Goal: Task Accomplishment & Management: Complete application form

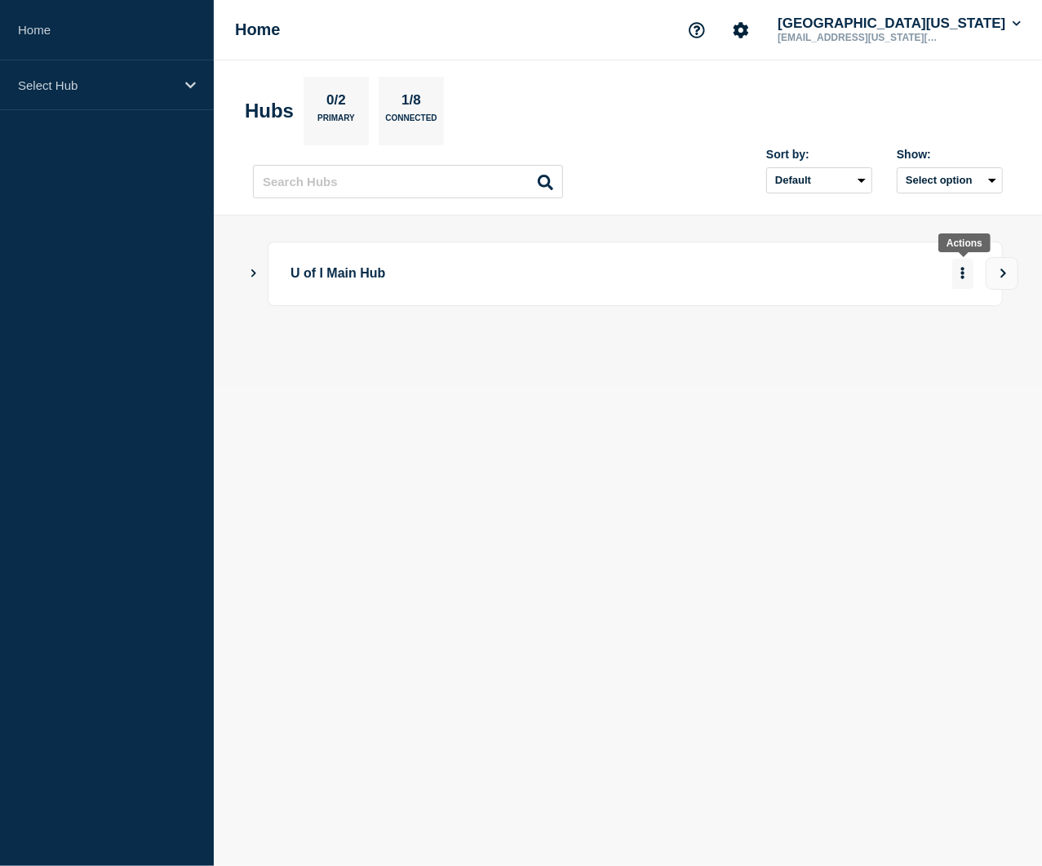
click at [960, 274] on icon "More actions" at bounding box center [962, 273] width 5 height 12
click at [255, 273] on icon "Show Connected Hubs" at bounding box center [253, 272] width 11 height 8
click at [966, 359] on button "More actions" at bounding box center [962, 354] width 21 height 30
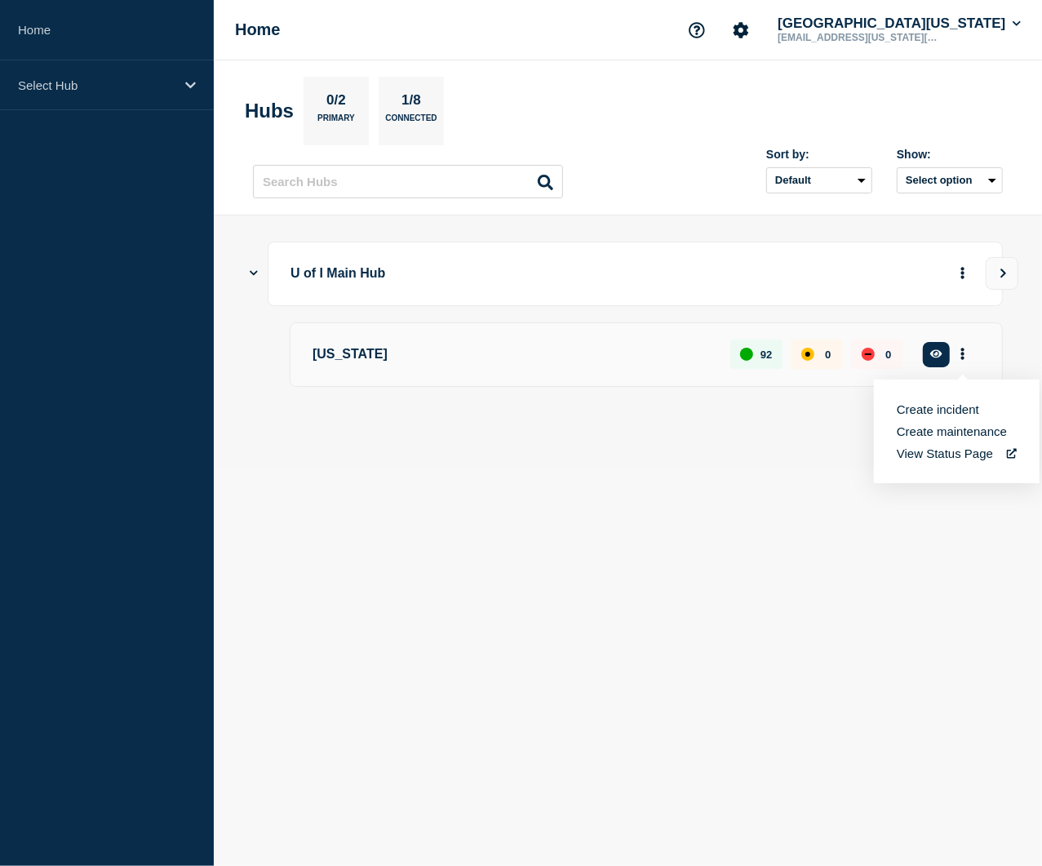
click at [947, 434] on button "Create maintenance" at bounding box center [952, 431] width 110 height 14
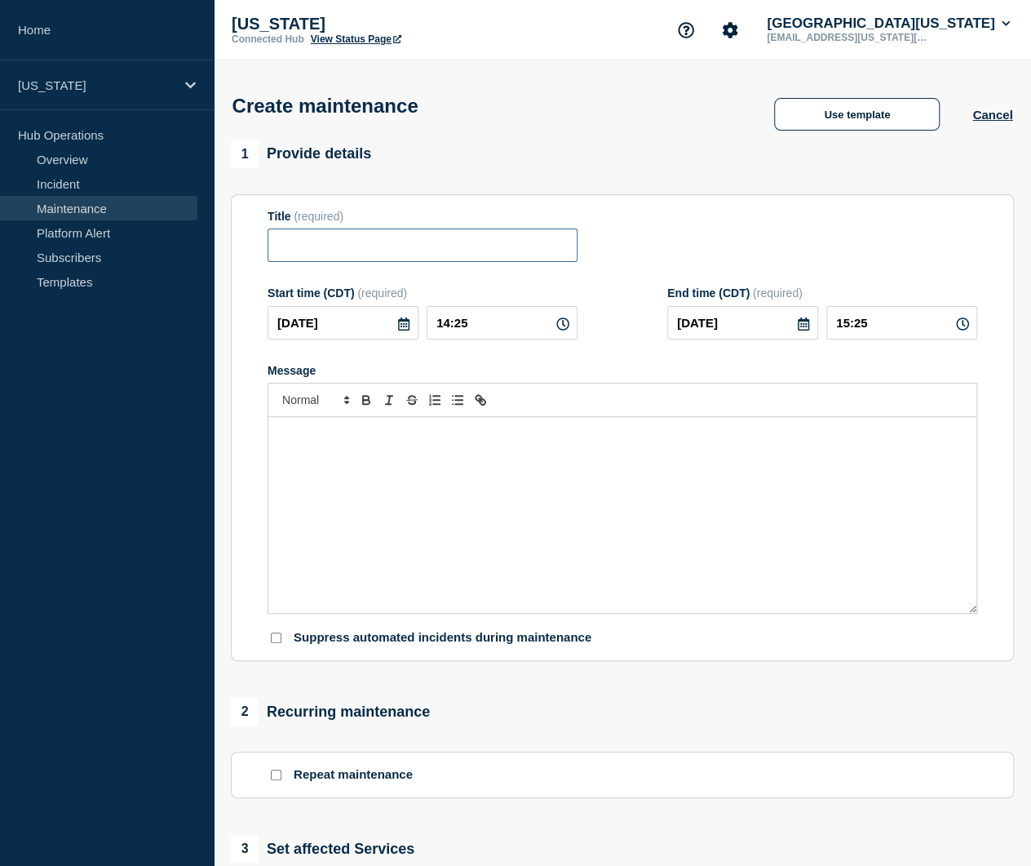
click at [376, 244] on input "Title" at bounding box center [423, 244] width 310 height 33
paste input "Moodle Scheduled Maintenance"
type input "Moodle Scheduled Maintenance"
click at [401, 330] on icon at bounding box center [403, 323] width 11 height 13
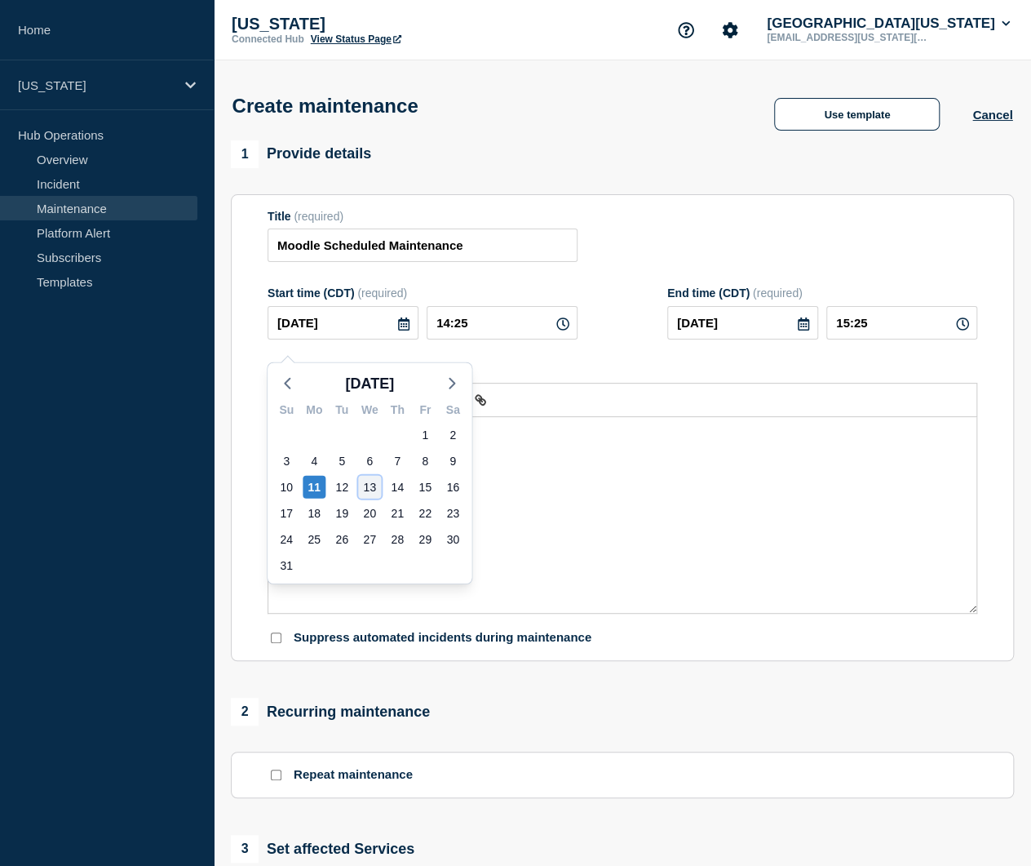
click at [365, 490] on div "13" at bounding box center [369, 487] width 23 height 23
type input "[DATE]"
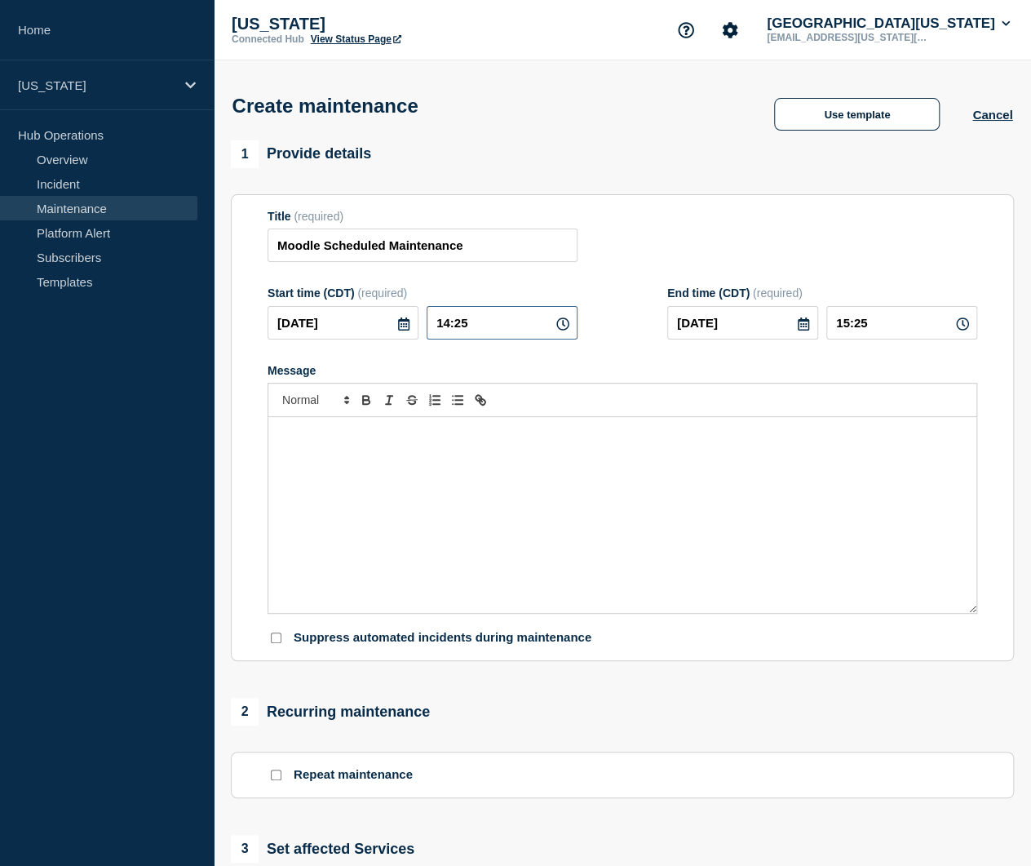
click at [457, 339] on input "14:25" at bounding box center [502, 322] width 151 height 33
drag, startPoint x: 473, startPoint y: 333, endPoint x: 436, endPoint y: 333, distance: 37.5
click at [436, 333] on input "14:25" at bounding box center [502, 322] width 151 height 33
type input "05:00"
click at [866, 337] on input "06:00" at bounding box center [902, 322] width 151 height 33
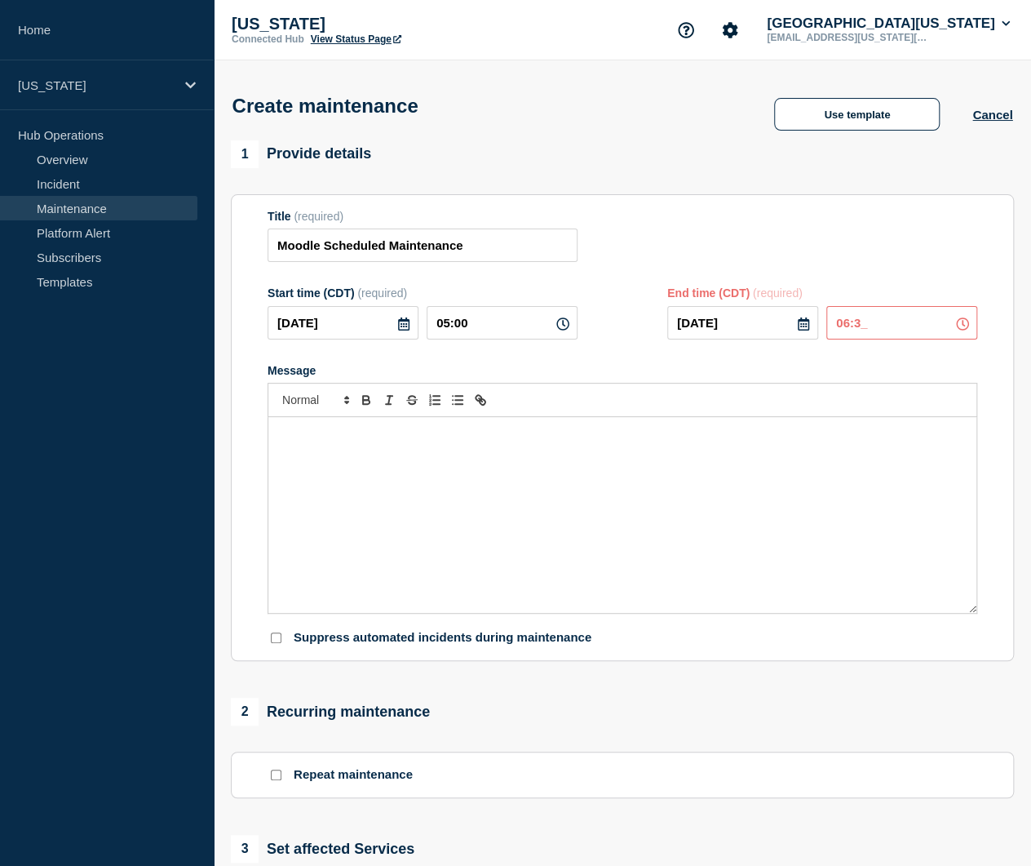
type input "06:30"
click at [458, 521] on div "Message" at bounding box center [622, 515] width 708 height 196
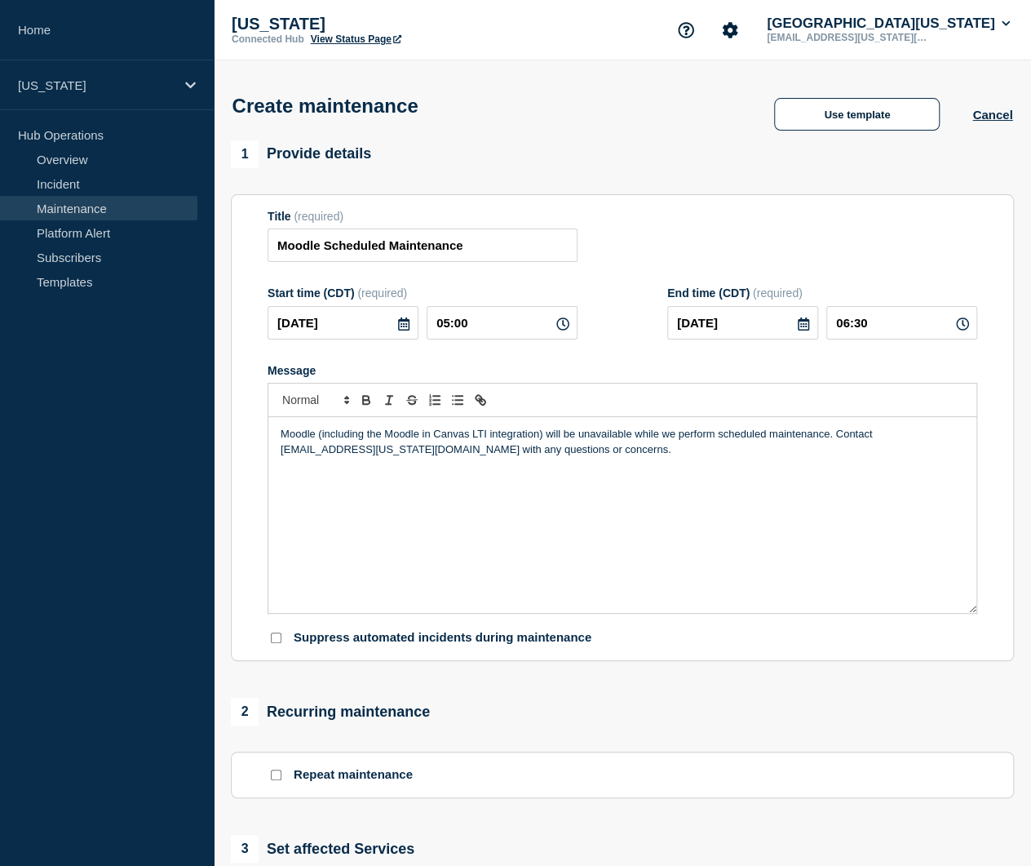
scroll to position [388, 0]
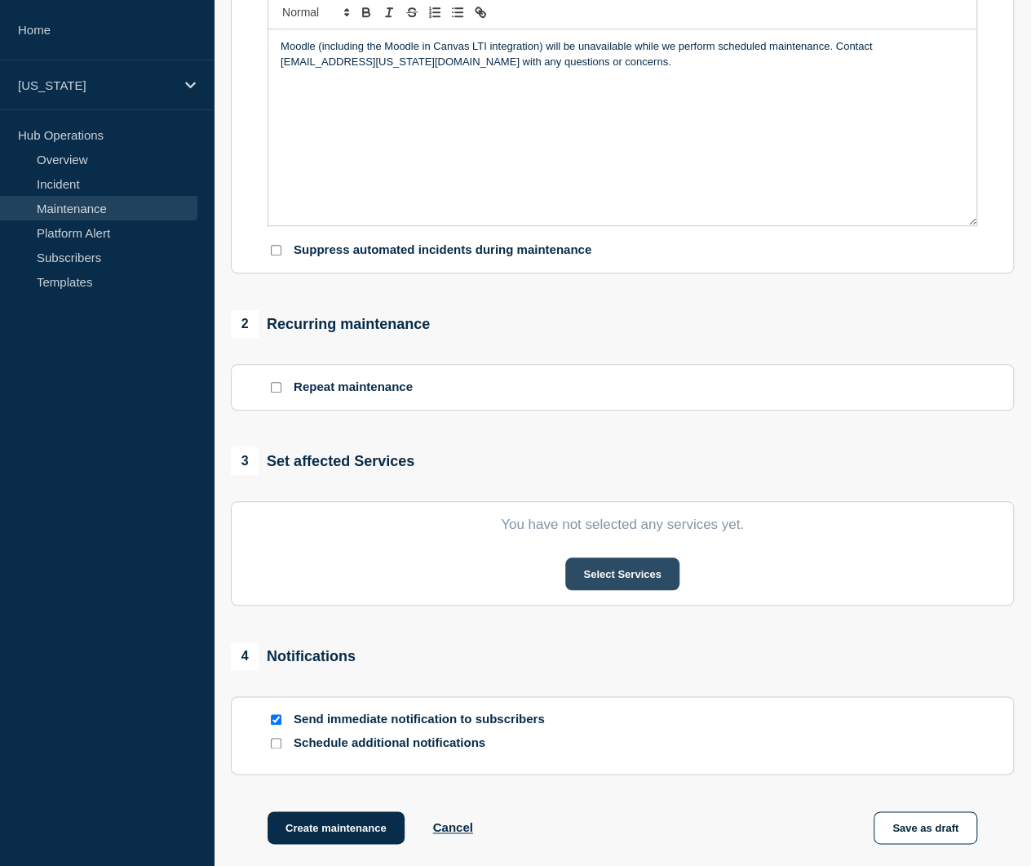
click at [595, 590] on button "Select Services" at bounding box center [622, 573] width 113 height 33
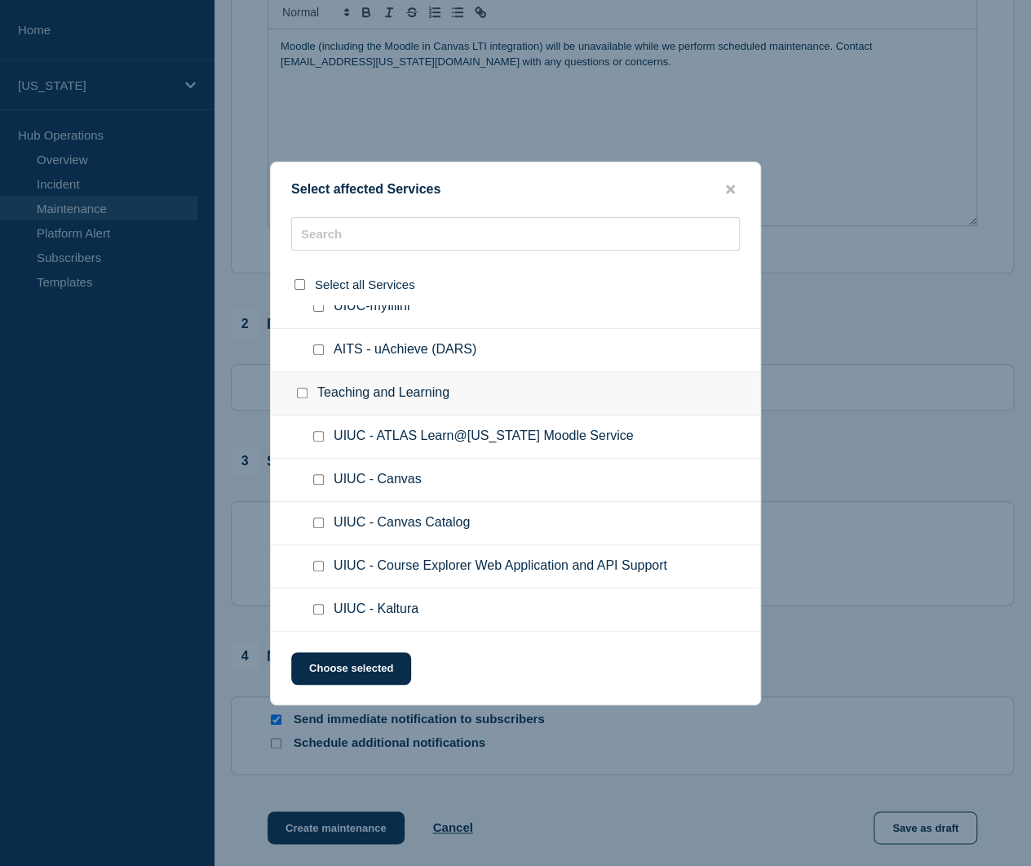
scroll to position [579, 0]
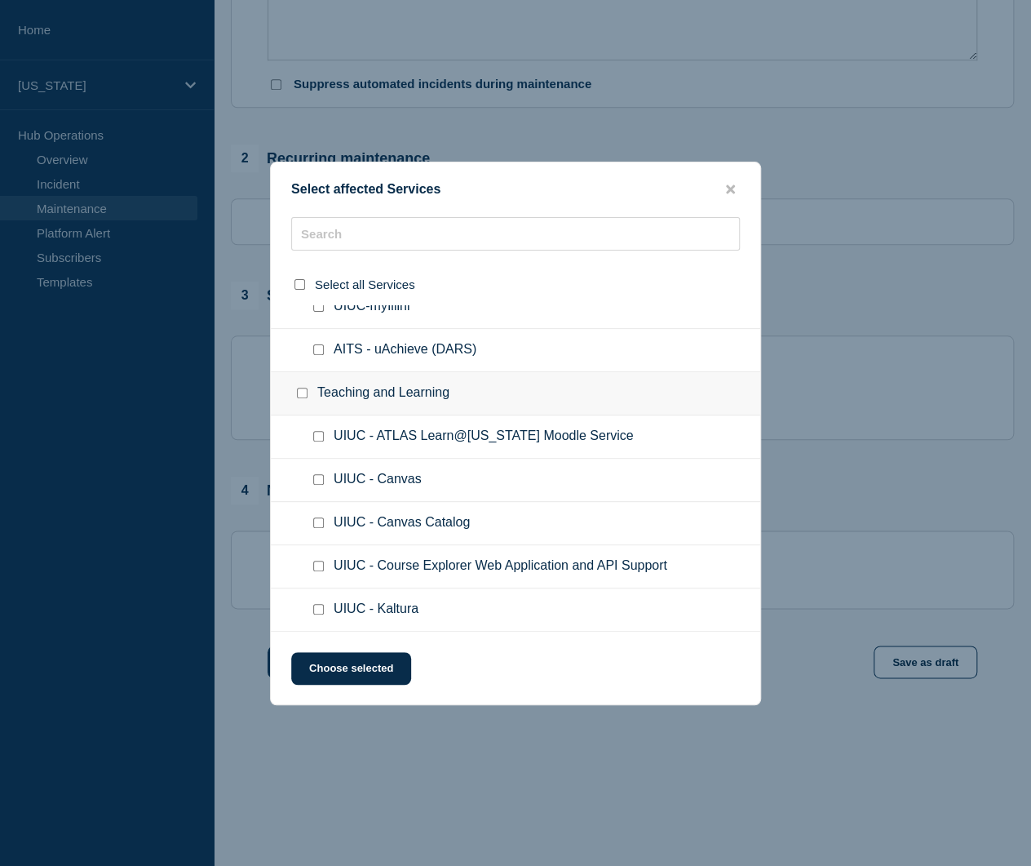
click at [316, 435] on input "UIUC - ATLAS Learn@Illinois Moodle Service checkbox" at bounding box center [318, 436] width 11 height 11
checkbox input "true"
click at [325, 681] on button "Choose selected" at bounding box center [351, 668] width 120 height 33
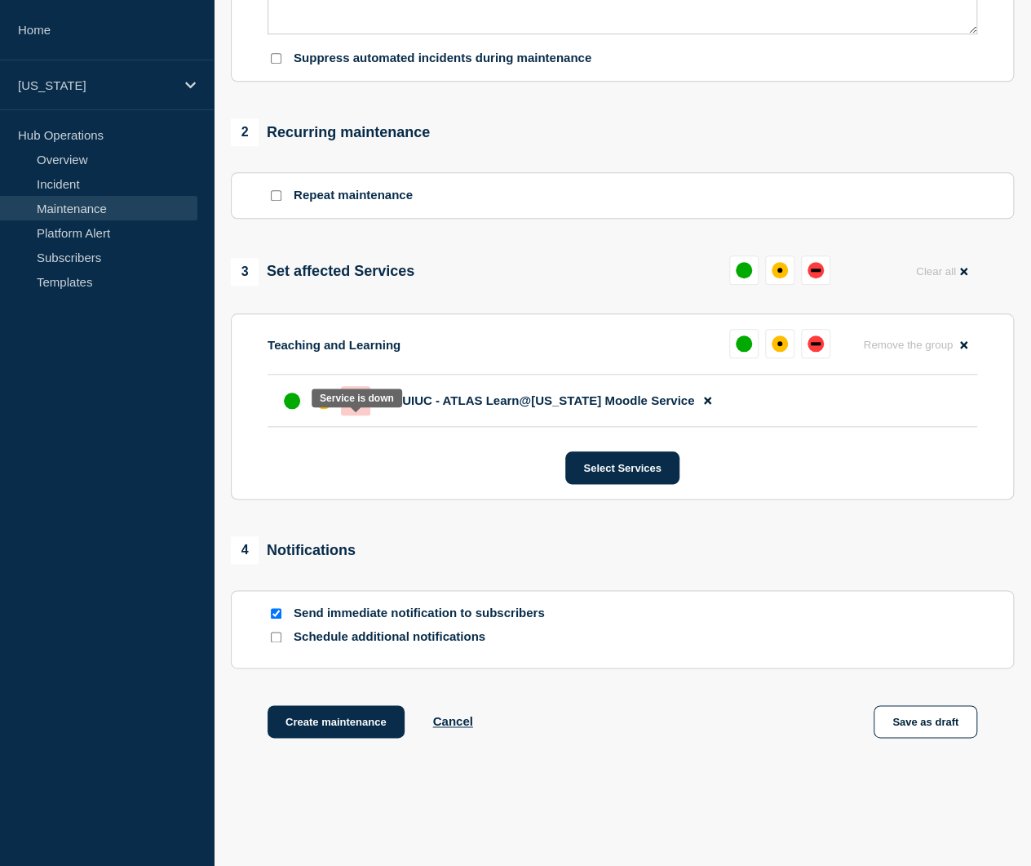
click at [367, 415] on div at bounding box center [355, 400] width 29 height 29
click at [340, 738] on button "Create maintenance" at bounding box center [336, 721] width 137 height 33
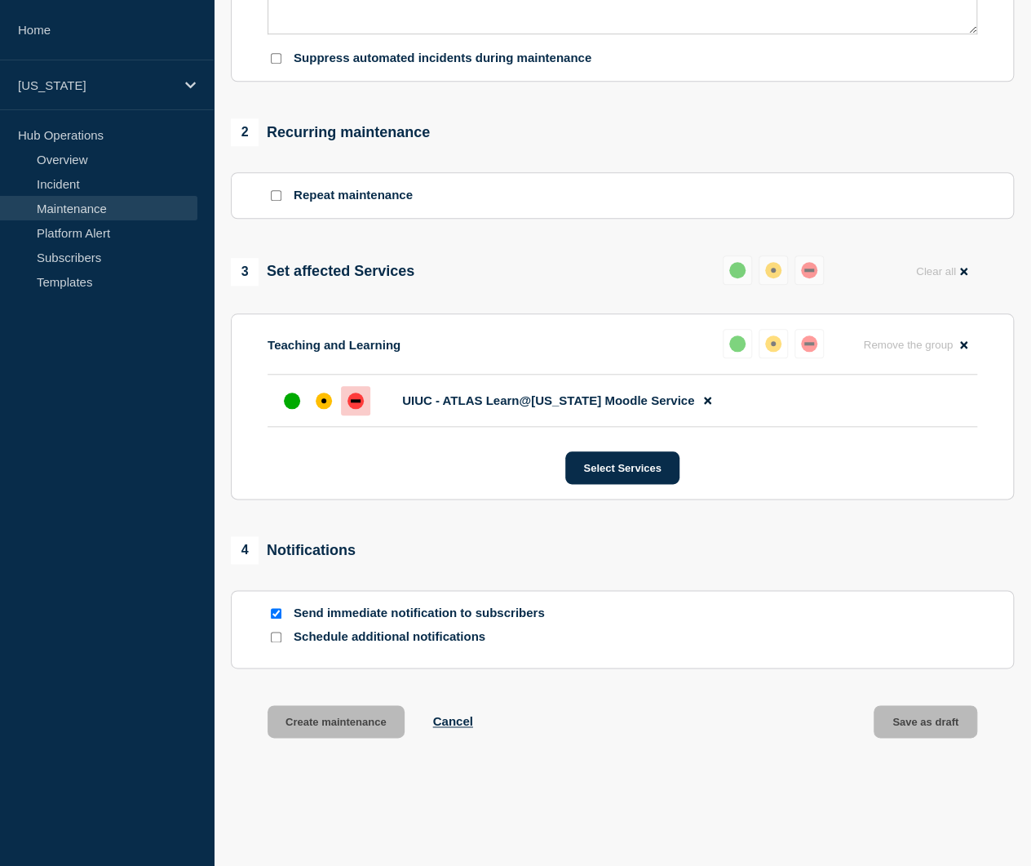
scroll to position [614, 0]
